Goal: Task Accomplishment & Management: Complete application form

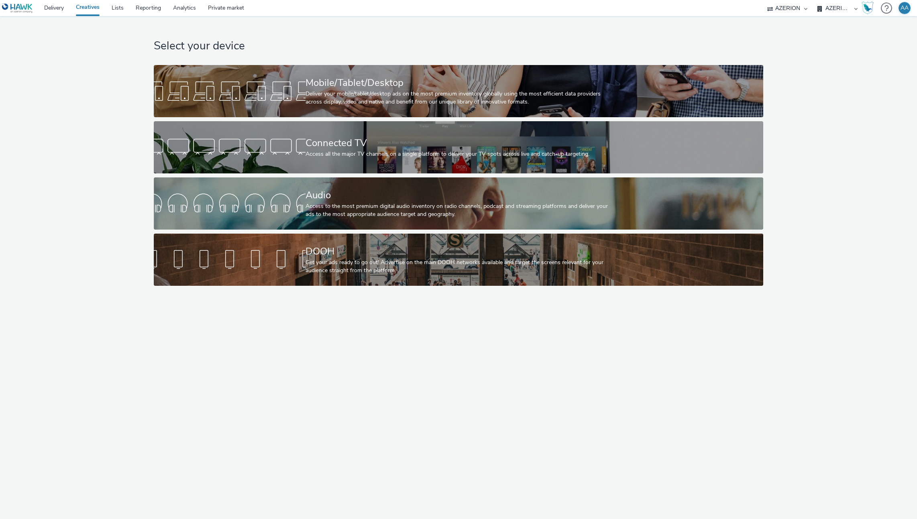
select select "ac009755-aa48-4799-8050-7a339a378eb8"
select select "79162ed7-0017-4339-93b0-3399b708648f"
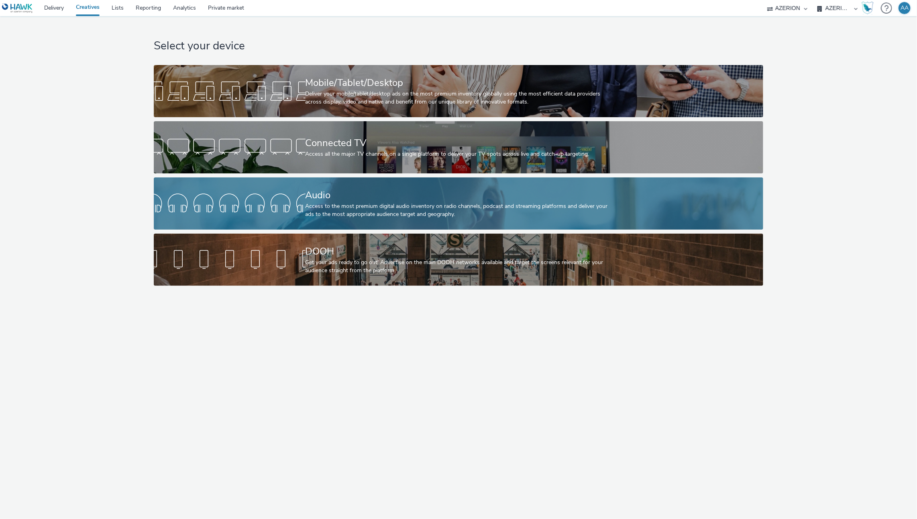
click at [367, 200] on div "Audio" at bounding box center [456, 195] width 303 height 14
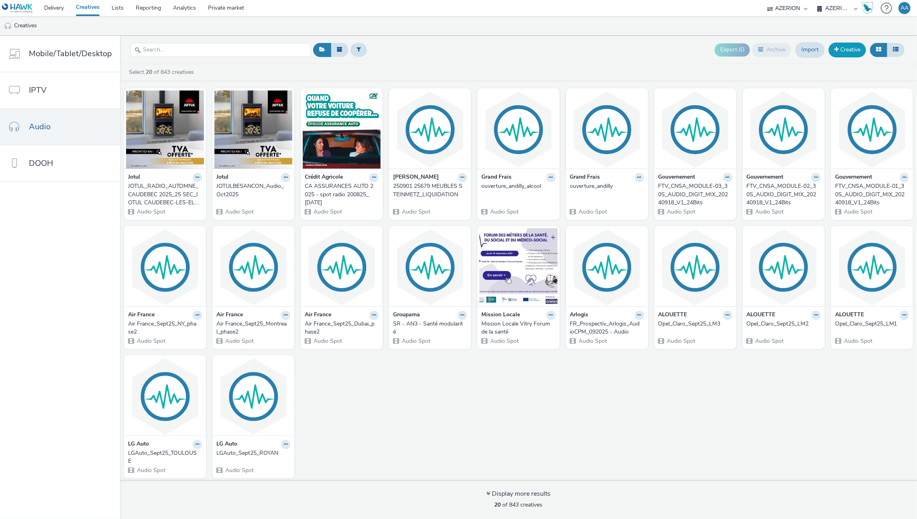
click at [849, 47] on link "Creative" at bounding box center [846, 50] width 37 height 14
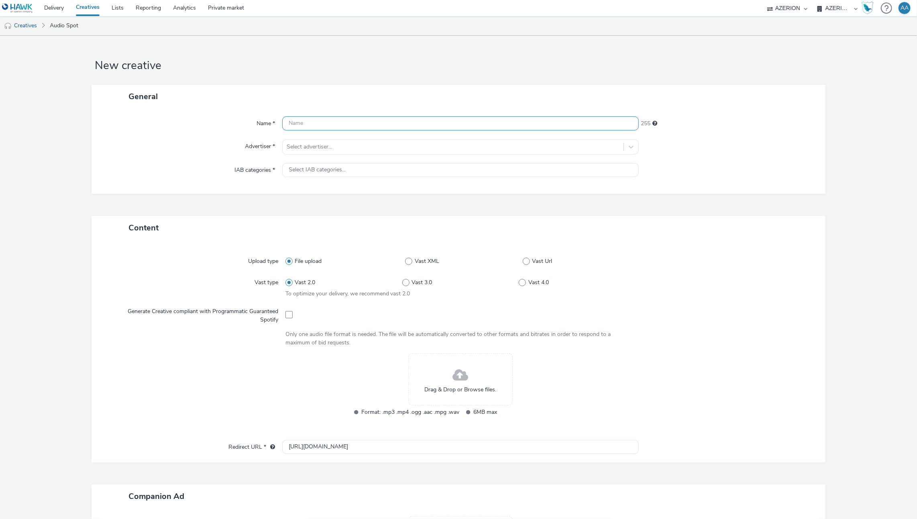
click at [319, 124] on input "text" at bounding box center [460, 123] width 357 height 14
paste input "Audio file 250915 Spot L'atre Barbezilien - Alouette"
drag, startPoint x: 301, startPoint y: 124, endPoint x: 349, endPoint y: 122, distance: 47.8
click at [349, 122] on input "Jotul_Audio file 250915 Spot L'atre Barbezilien - Alouette" at bounding box center [460, 123] width 357 height 14
click at [418, 123] on input "Jotul_AudioSpot L'atre Barbezilien - Alouette" at bounding box center [460, 123] width 357 height 14
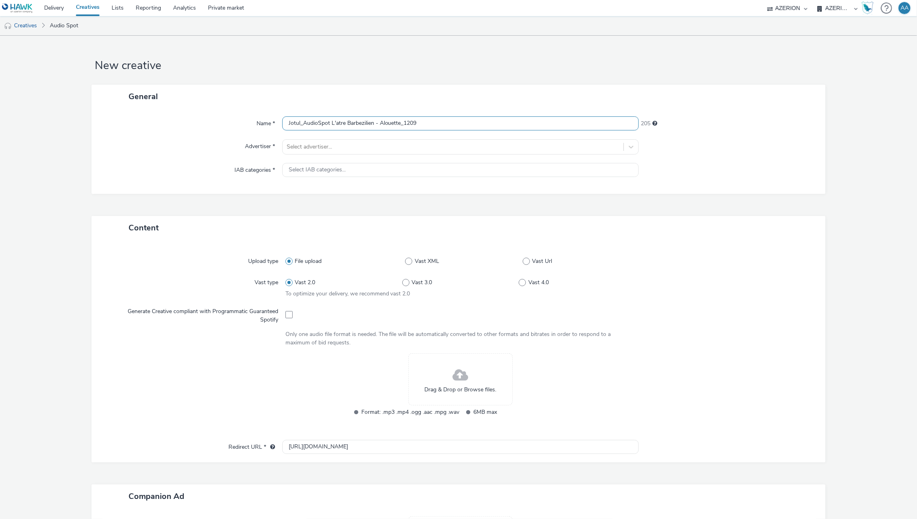
type input "Jotul_AudioSpot L'atre Barbezilien - Alouette_1209"
click at [383, 155] on div "Name * Jotul_AudioSpot L'atre Barbezilien - Alouette_1209 205 Advertiser * Sele…" at bounding box center [458, 150] width 733 height 85
click at [384, 151] on div at bounding box center [453, 147] width 333 height 10
type input "jotu"
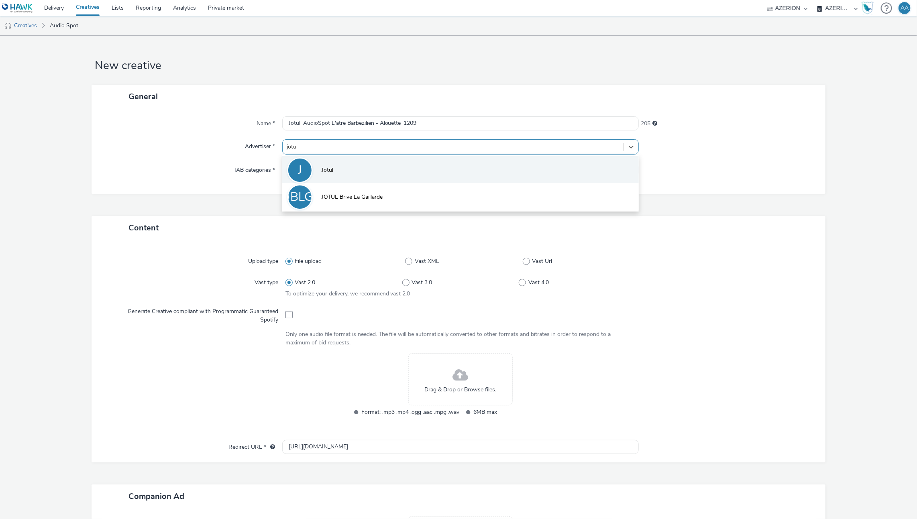
click at [413, 156] on li "J Jotul" at bounding box center [460, 169] width 357 height 27
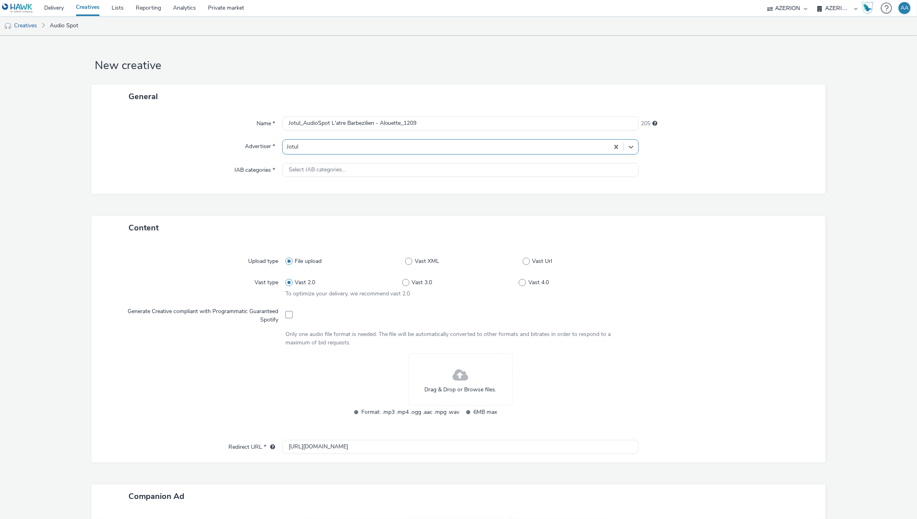
type input "[URL][DOMAIN_NAME]"
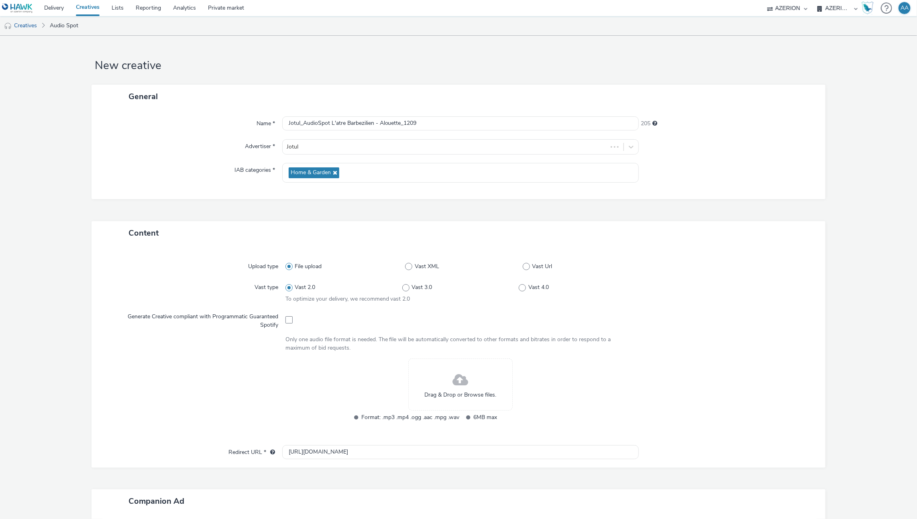
click at [476, 388] on div "Drag & Drop or Browse files." at bounding box center [460, 384] width 104 height 52
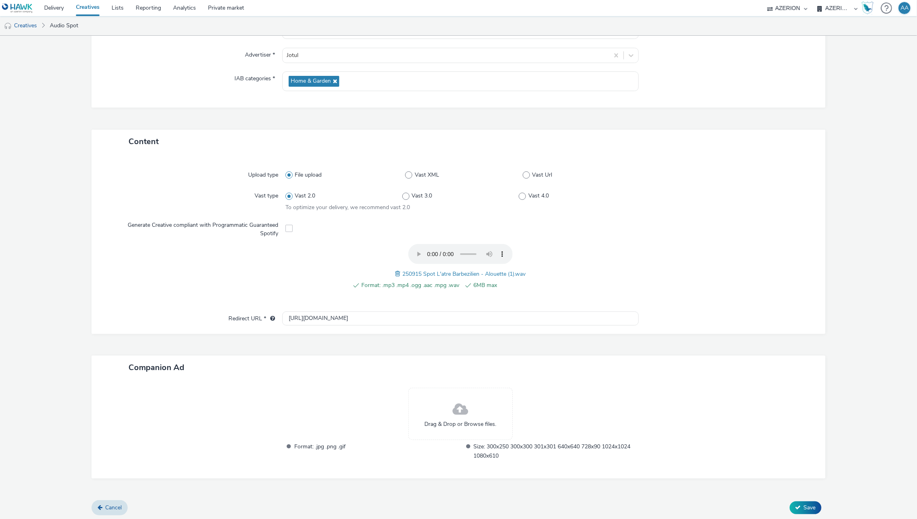
scroll to position [92, 0]
click at [804, 506] on span "Save" at bounding box center [810, 507] width 12 height 8
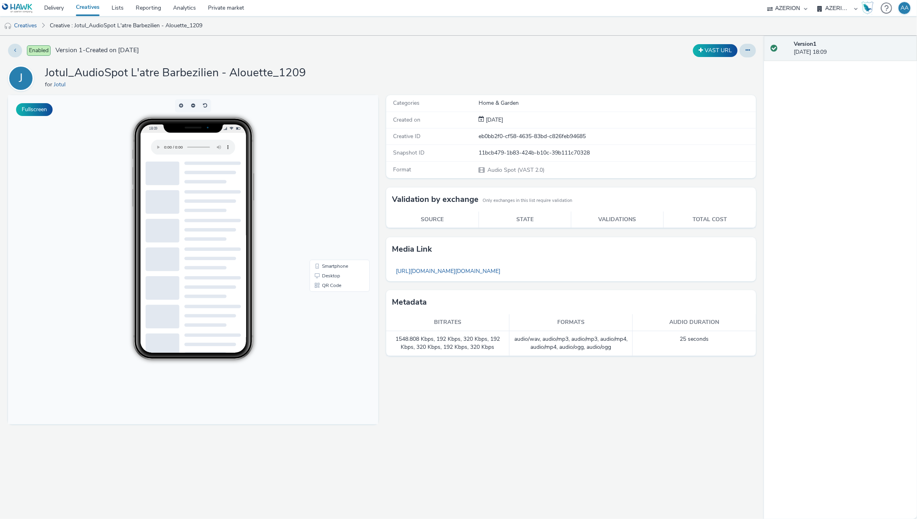
click at [94, 4] on link "Creatives" at bounding box center [88, 8] width 36 height 16
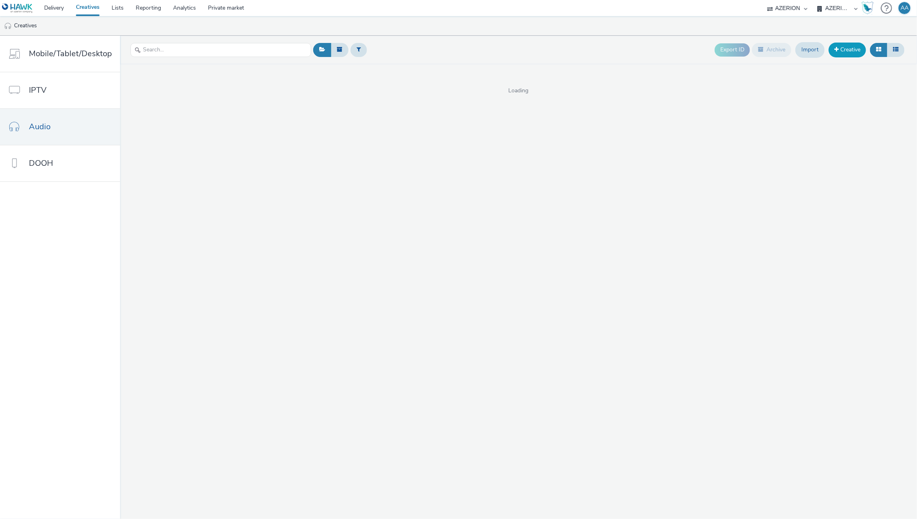
click at [850, 46] on link "Creative" at bounding box center [846, 50] width 37 height 14
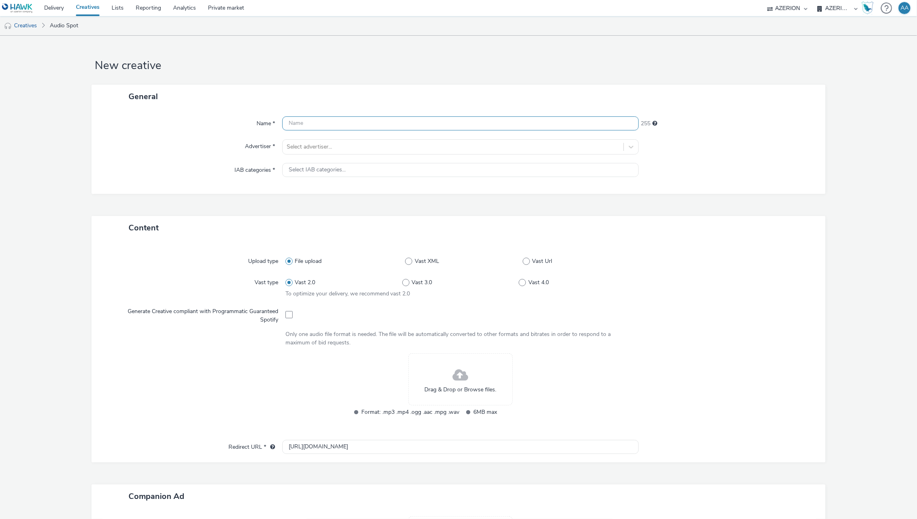
click at [305, 128] on input "text" at bounding box center [460, 123] width 357 height 14
paste input "250915 L'atre Barbezielien VAUX SUR MER"
drag, startPoint x: 300, startPoint y: 122, endPoint x: 321, endPoint y: 123, distance: 20.9
click at [321, 123] on input "Jotul_250915 L'atre Barbezielien VAUX SUR MER" at bounding box center [460, 123] width 357 height 14
click at [448, 122] on input "Jotul_AudioSpot L'atre Barbezielien VAUX SUR MER" at bounding box center [460, 123] width 357 height 14
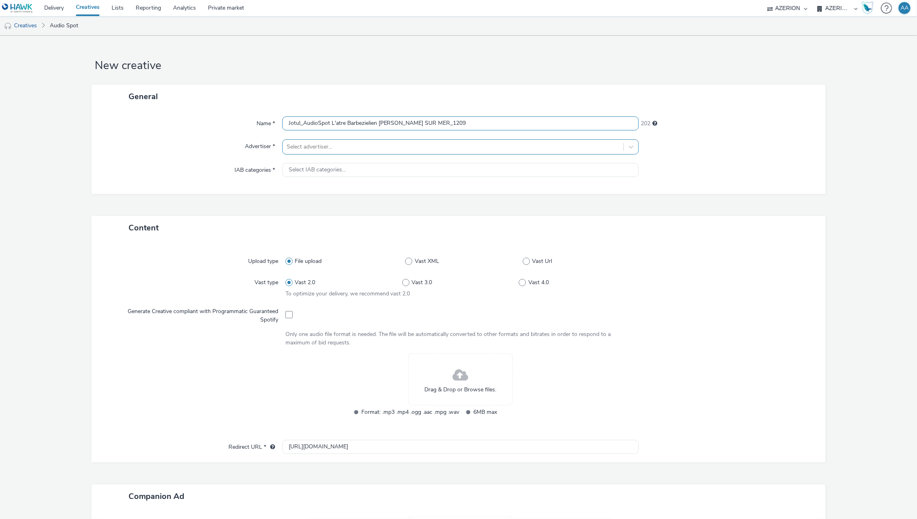
type input "Jotul_AudioSpot L'atre Barbezielien [PERSON_NAME] SUR MER_1209"
click at [419, 143] on div at bounding box center [453, 147] width 333 height 10
type input "jotul"
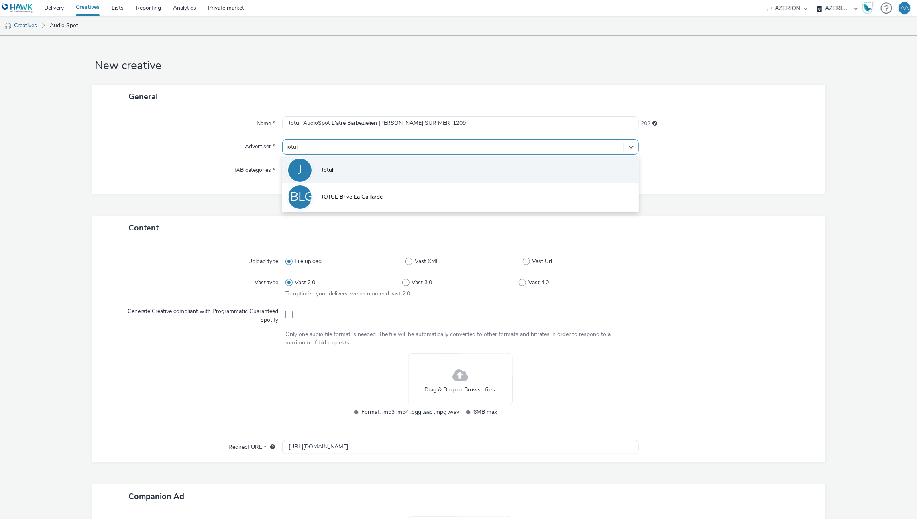
click at [431, 173] on li "J Jotul" at bounding box center [460, 169] width 357 height 27
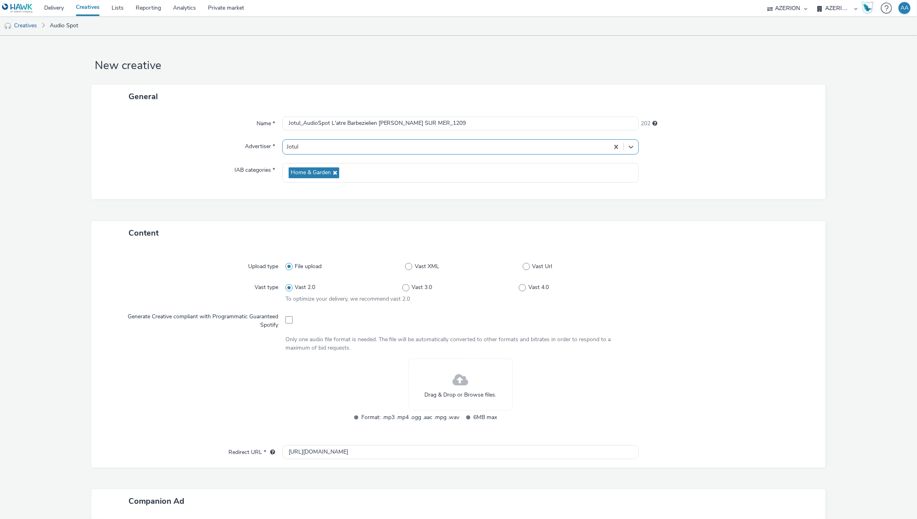
click at [470, 393] on span "Drag & Drop or Browse files." at bounding box center [460, 395] width 72 height 8
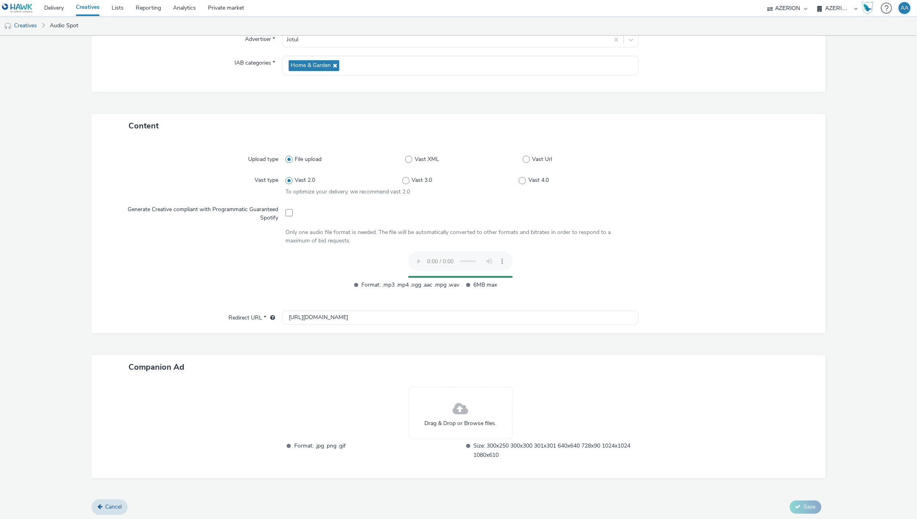
scroll to position [92, 0]
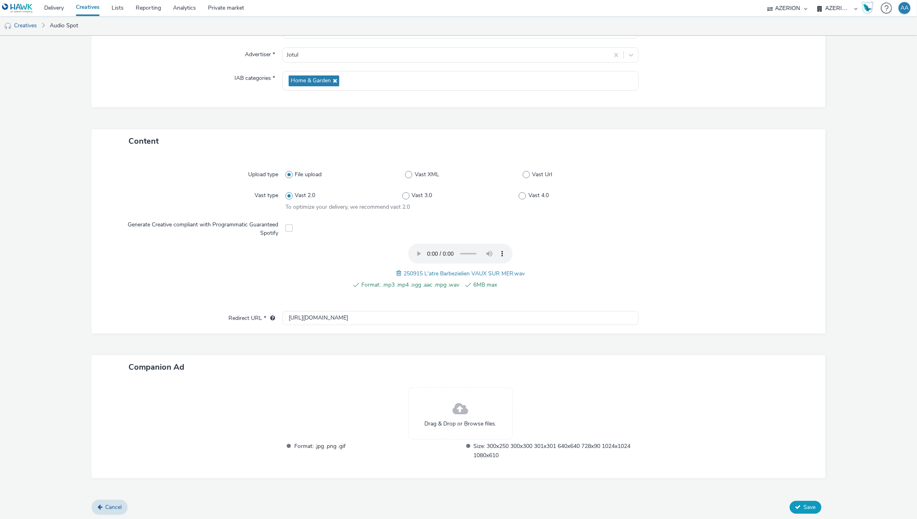
click at [804, 503] on span "Save" at bounding box center [810, 507] width 12 height 8
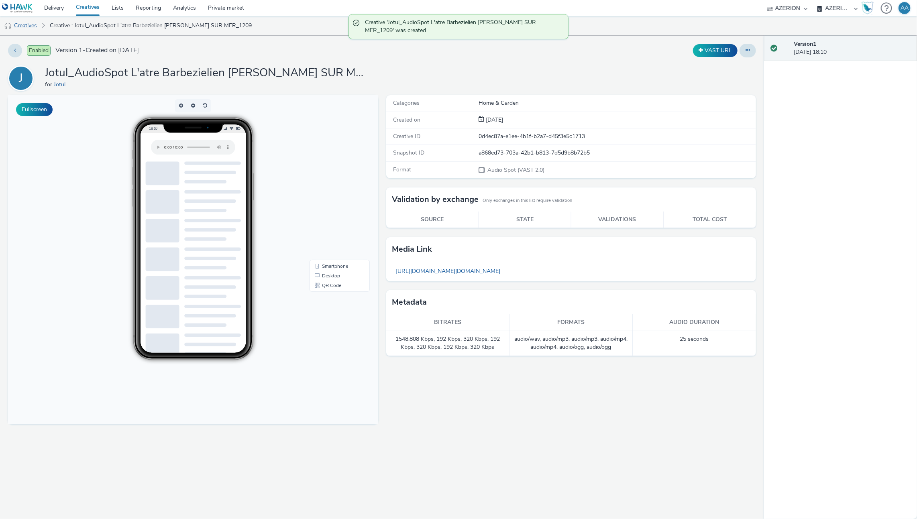
click at [35, 25] on link "Creatives" at bounding box center [20, 25] width 41 height 19
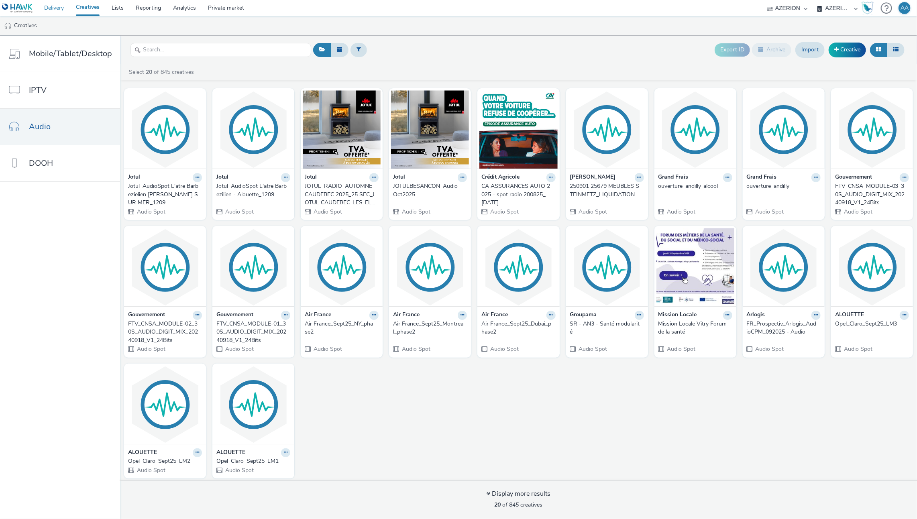
click at [51, 12] on link "Delivery" at bounding box center [54, 8] width 32 height 16
